Goal: Check status: Check status

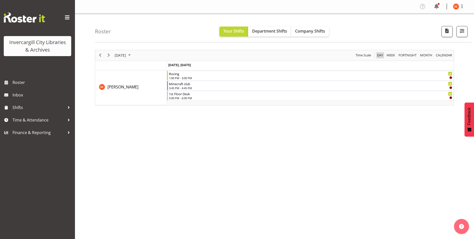
click at [377, 55] on span "Day" at bounding box center [380, 55] width 7 height 6
drag, startPoint x: 381, startPoint y: 57, endPoint x: 377, endPoint y: 57, distance: 4.3
click at [380, 57] on span "Day" at bounding box center [380, 55] width 7 height 6
click at [27, 81] on span "Roster" at bounding box center [43, 83] width 60 height 8
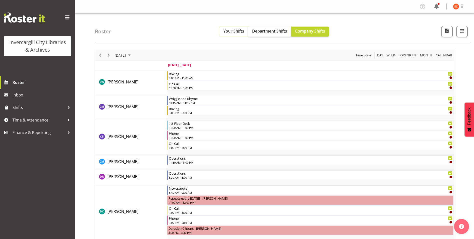
click at [245, 36] on button "Your Shifts" at bounding box center [234, 32] width 29 height 10
